Goal: Find specific page/section: Find specific page/section

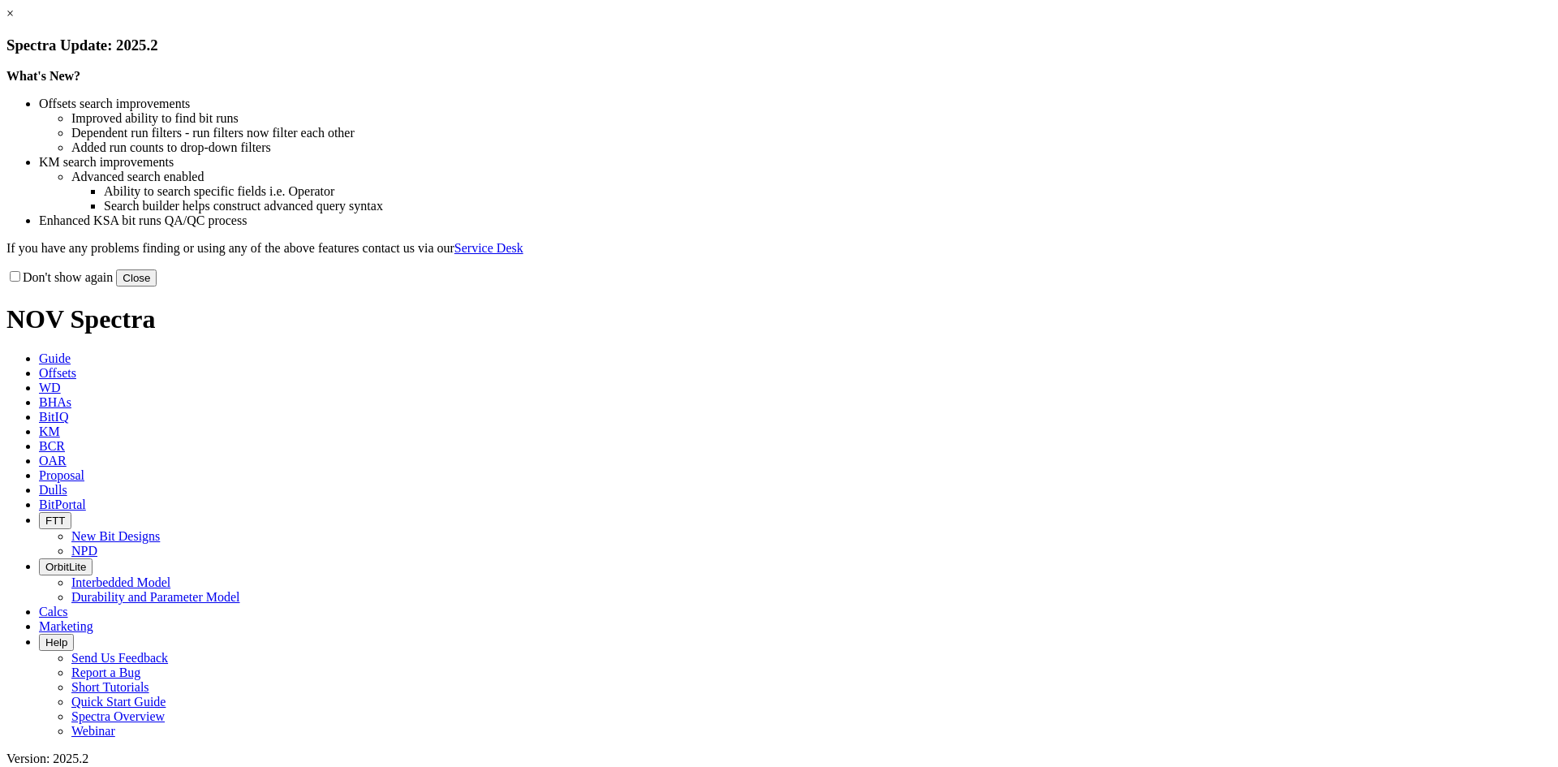
click at [157, 286] on button "Close" at bounding box center [136, 277] width 41 height 17
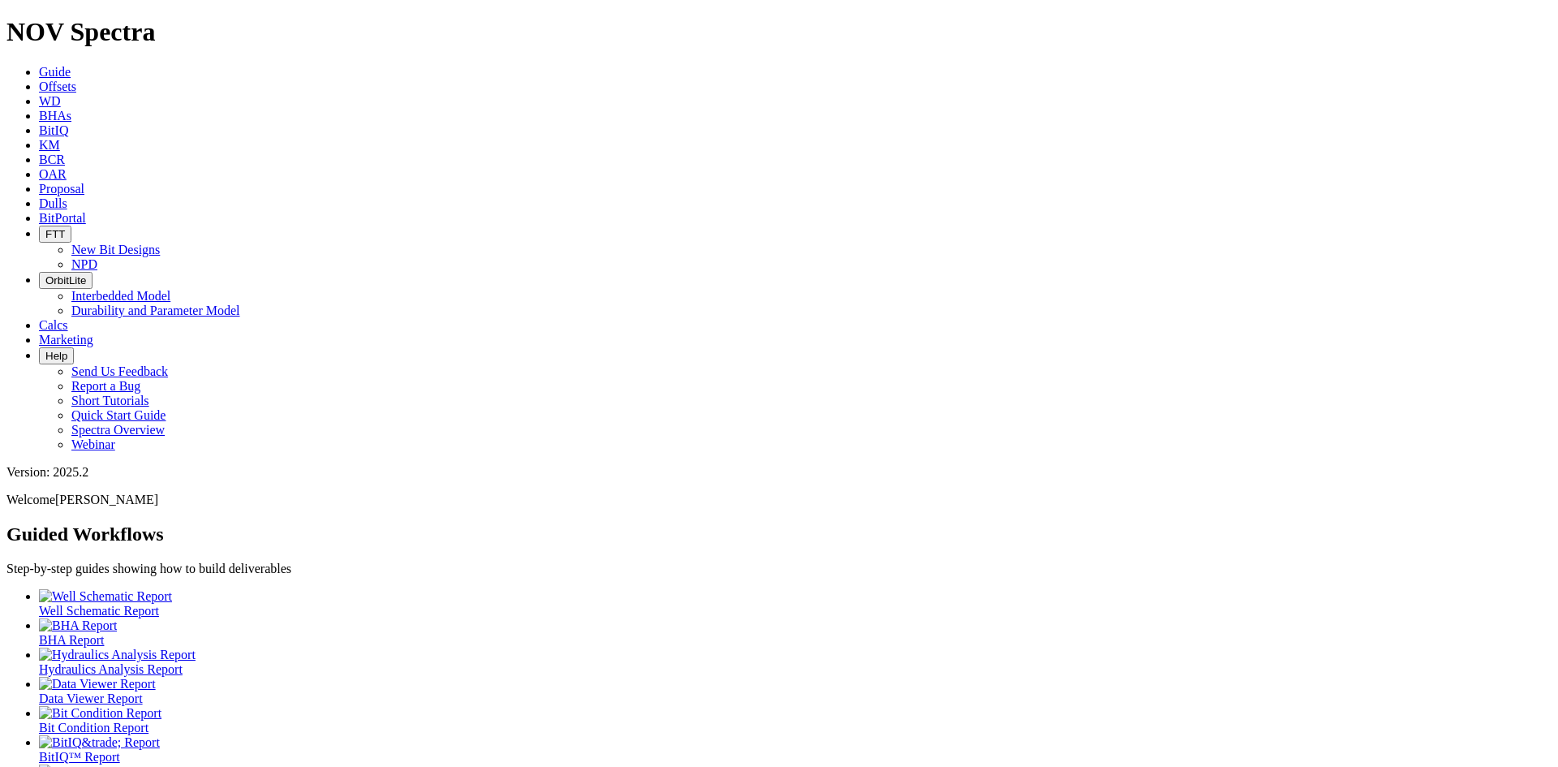
click at [67, 196] on span "Dulls" at bounding box center [53, 203] width 28 height 14
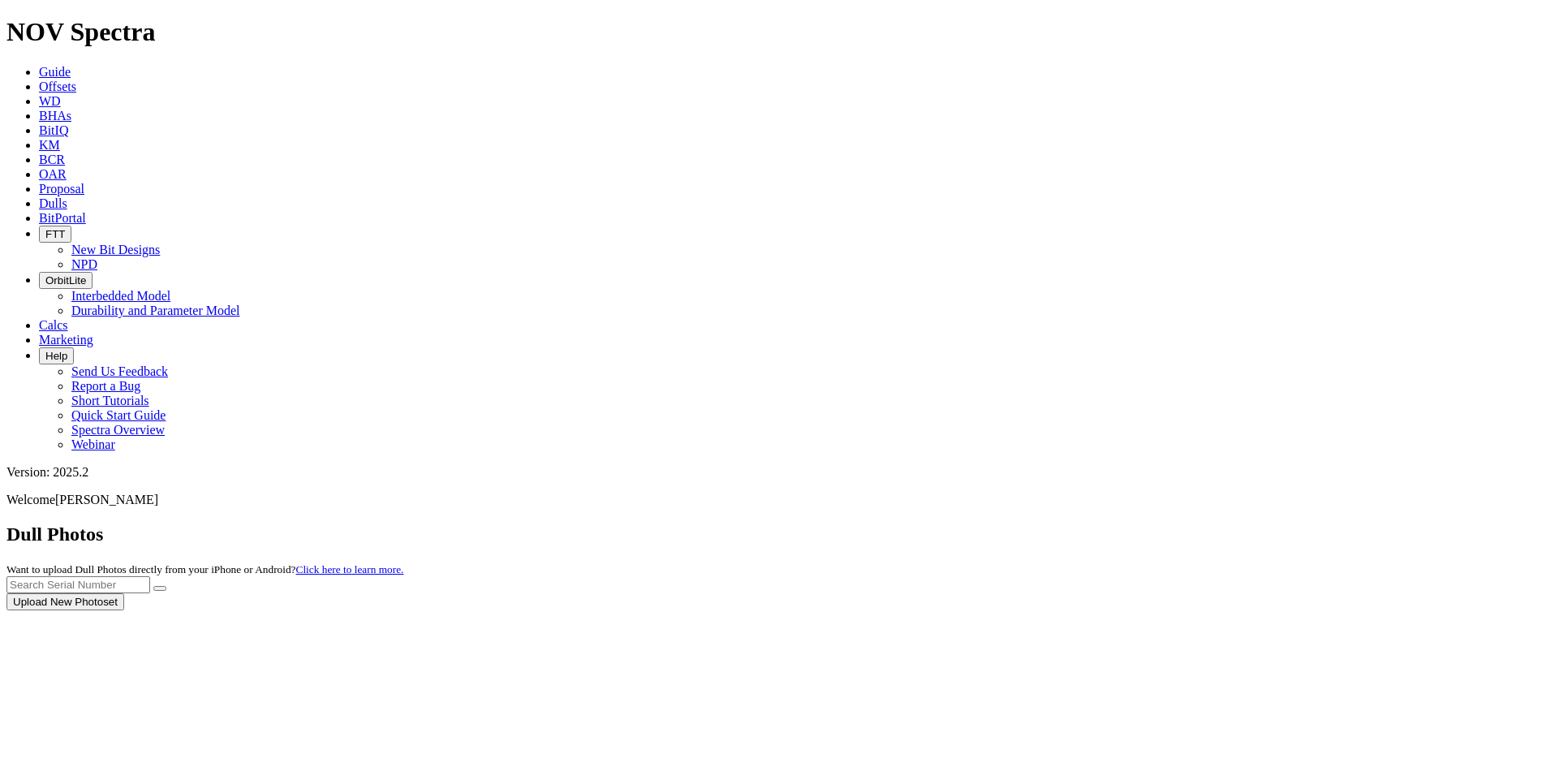
click at [1206, 610] on div at bounding box center [778, 610] width 1545 height 0
click at [150, 576] on input "text" at bounding box center [78, 584] width 144 height 17
click at [153, 586] on button "submit" at bounding box center [159, 588] width 13 height 5
type input "a316248"
click at [153, 586] on button "submit" at bounding box center [159, 588] width 13 height 5
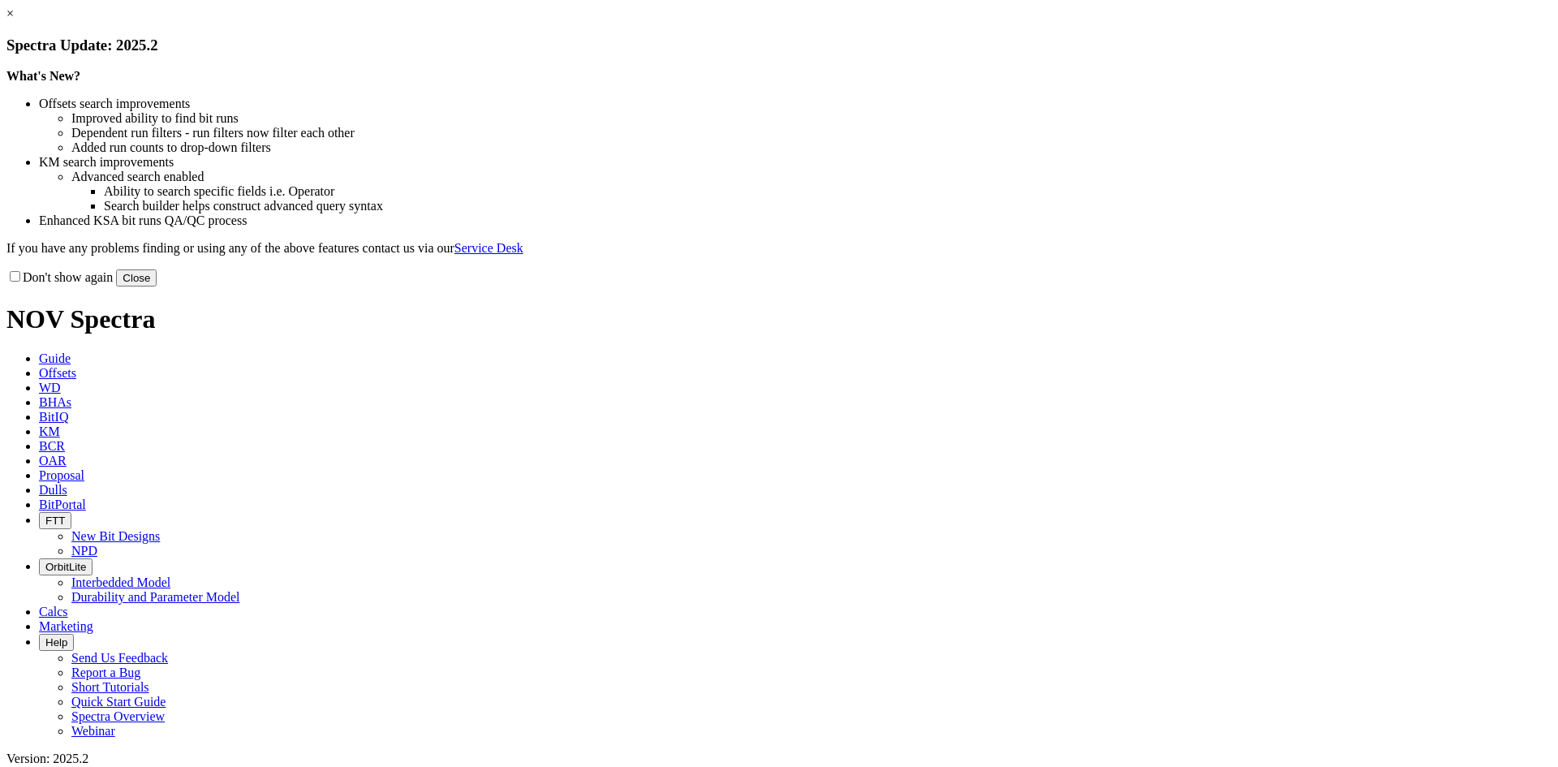
click at [157, 286] on button "Close" at bounding box center [136, 277] width 41 height 17
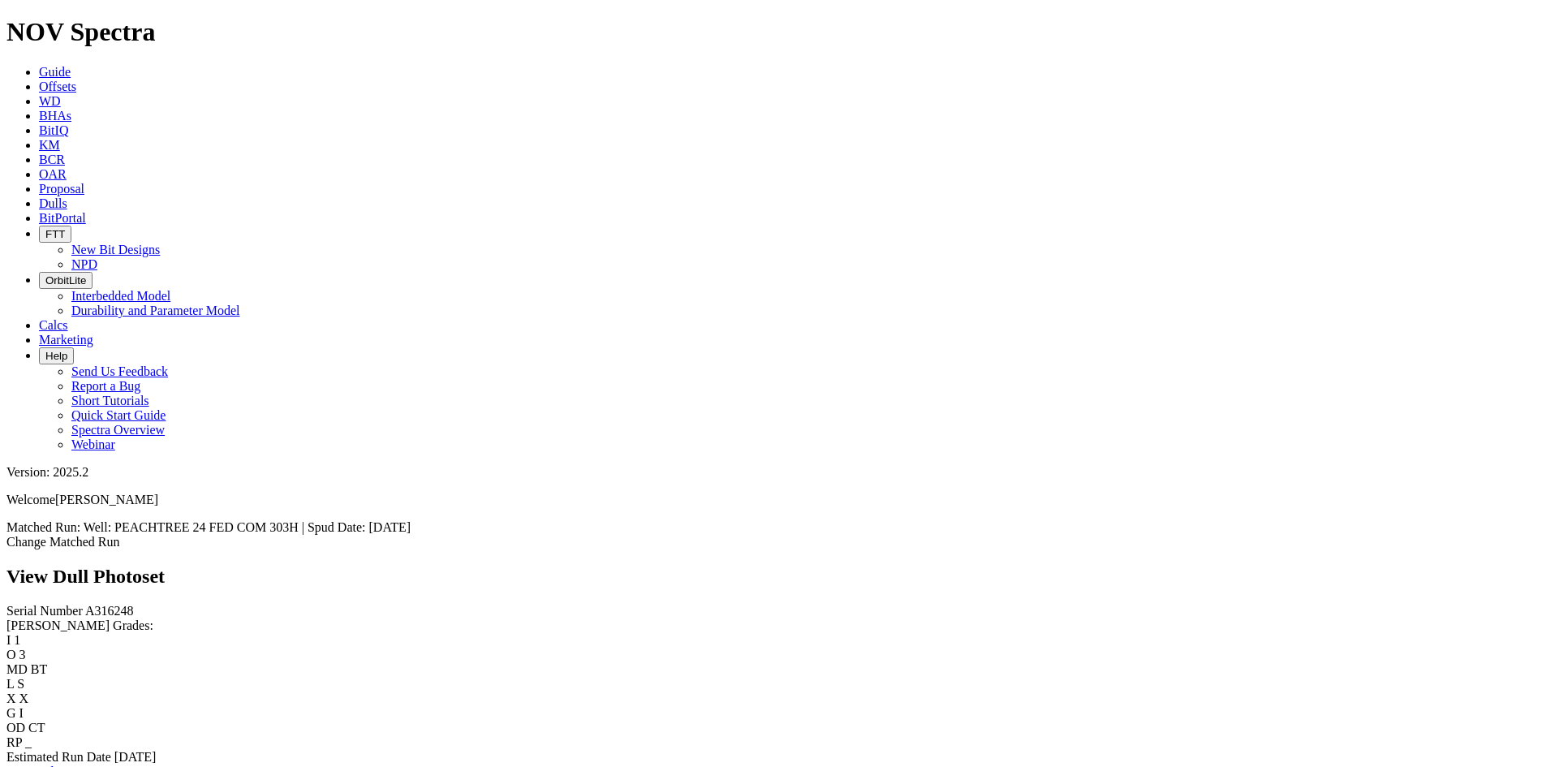
scroll to position [3269, 0]
